Goal: Task Accomplishment & Management: Complete application form

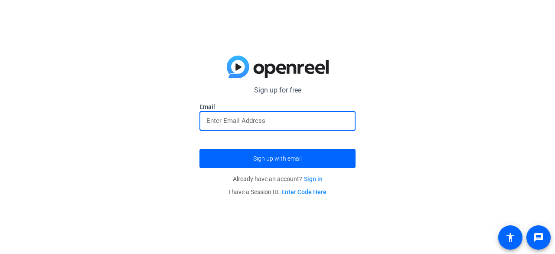
click at [243, 124] on input "email" at bounding box center [277, 120] width 142 height 10
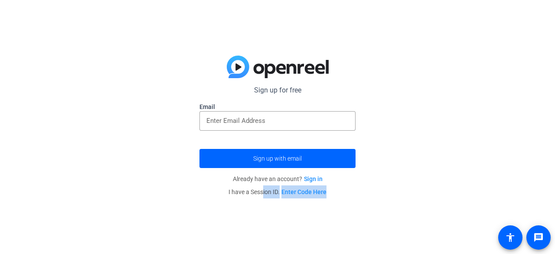
drag, startPoint x: 262, startPoint y: 192, endPoint x: 333, endPoint y: 192, distance: 70.7
click at [330, 194] on p "I have a Session ID. Enter Code Here" at bounding box center [277, 191] width 156 height 13
click at [338, 190] on p "I have a Session ID. Enter Code Here" at bounding box center [277, 191] width 156 height 13
click at [261, 117] on input "email" at bounding box center [277, 120] width 142 height 10
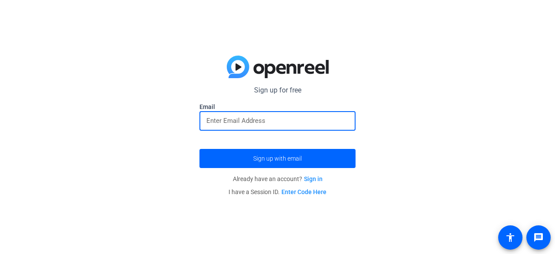
paste input "[EMAIL_ADDRESS][DOMAIN_NAME]"
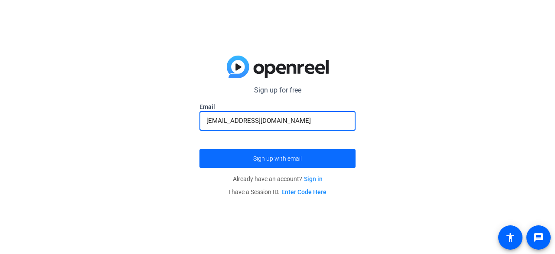
type input "[EMAIL_ADDRESS][DOMAIN_NAME]"
click at [276, 158] on span "Sign up with email" at bounding box center [277, 158] width 49 height 0
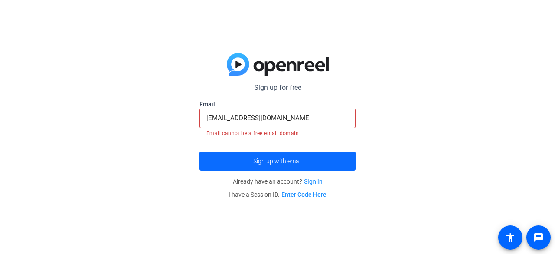
click at [263, 161] on span "Sign up with email" at bounding box center [277, 161] width 49 height 0
click at [282, 116] on input "[EMAIL_ADDRESS][DOMAIN_NAME]" at bounding box center [277, 118] width 142 height 10
click at [226, 161] on span "submit" at bounding box center [277, 160] width 156 height 21
click at [295, 180] on span "Already have an account? Sign in" at bounding box center [278, 181] width 90 height 7
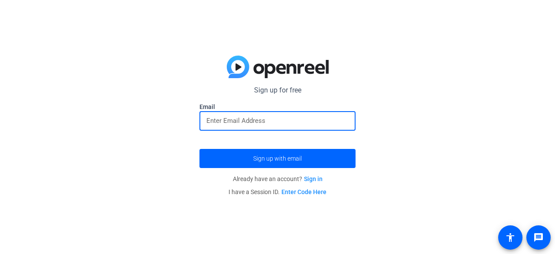
click at [274, 124] on input "email" at bounding box center [277, 120] width 142 height 10
type input "[EMAIL_ADDRESS][DOMAIN_NAME]"
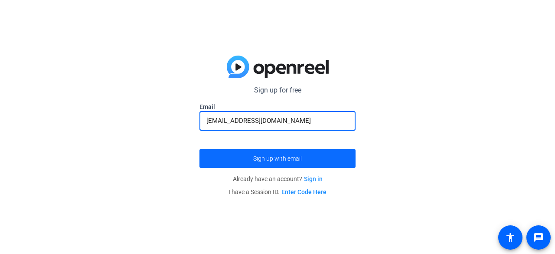
click at [273, 151] on span "submit" at bounding box center [277, 158] width 156 height 21
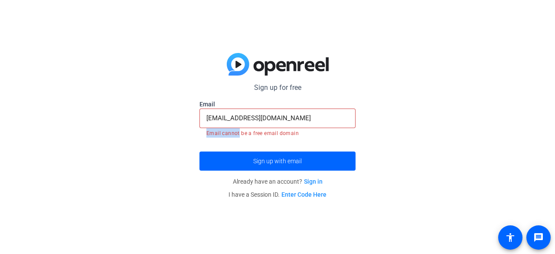
drag, startPoint x: 238, startPoint y: 135, endPoint x: 293, endPoint y: 140, distance: 54.8
click at [293, 140] on form "Sign up for free Email [EMAIL_ADDRESS][DOMAIN_NAME] Email cannot be a free emai…" at bounding box center [277, 126] width 156 height 88
drag, startPoint x: 287, startPoint y: 134, endPoint x: 211, endPoint y: 129, distance: 76.0
click at [211, 129] on mat-error "Email cannot be a free email domain" at bounding box center [277, 133] width 142 height 10
drag, startPoint x: 204, startPoint y: 131, endPoint x: 303, endPoint y: 133, distance: 98.9
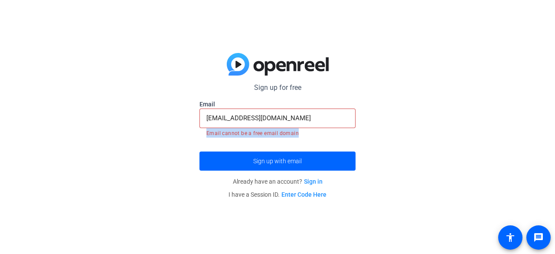
click at [303, 133] on div "Email cannot be a free email domain" at bounding box center [277, 133] width 156 height 10
click at [303, 133] on mat-error "Email cannot be a free email domain" at bounding box center [277, 133] width 142 height 10
